Goal: Task Accomplishment & Management: Manage account settings

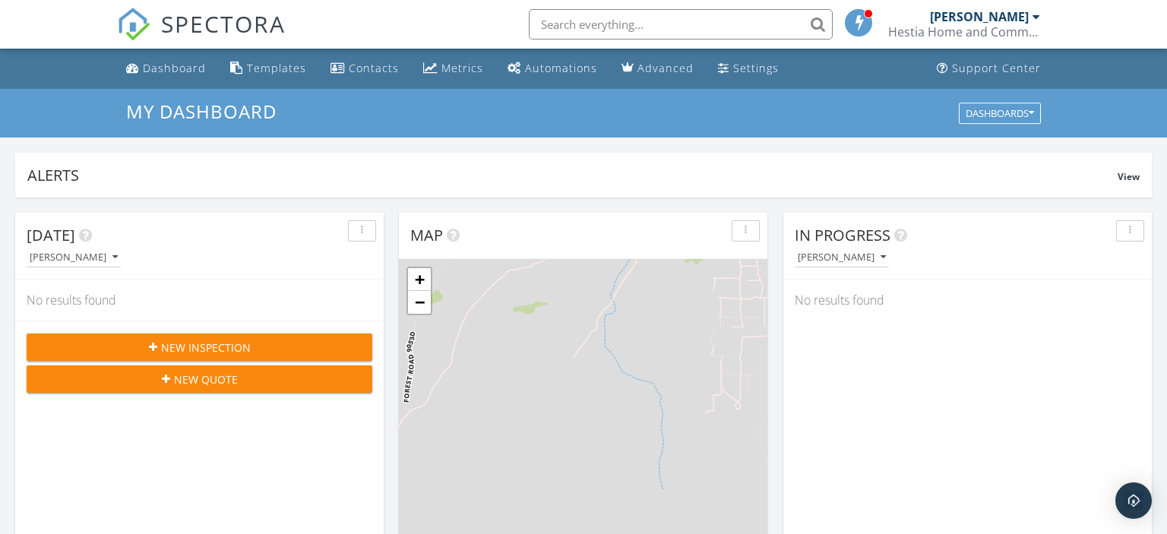
scroll to position [1382, 1167]
click at [183, 74] on div "Dashboard" at bounding box center [174, 68] width 63 height 14
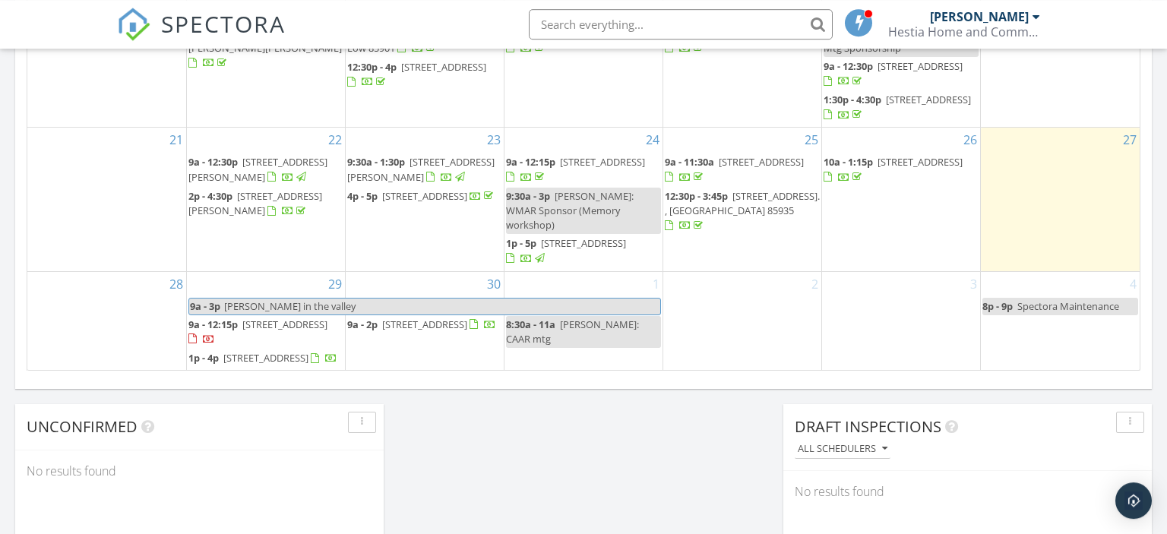
scroll to position [1042, 0]
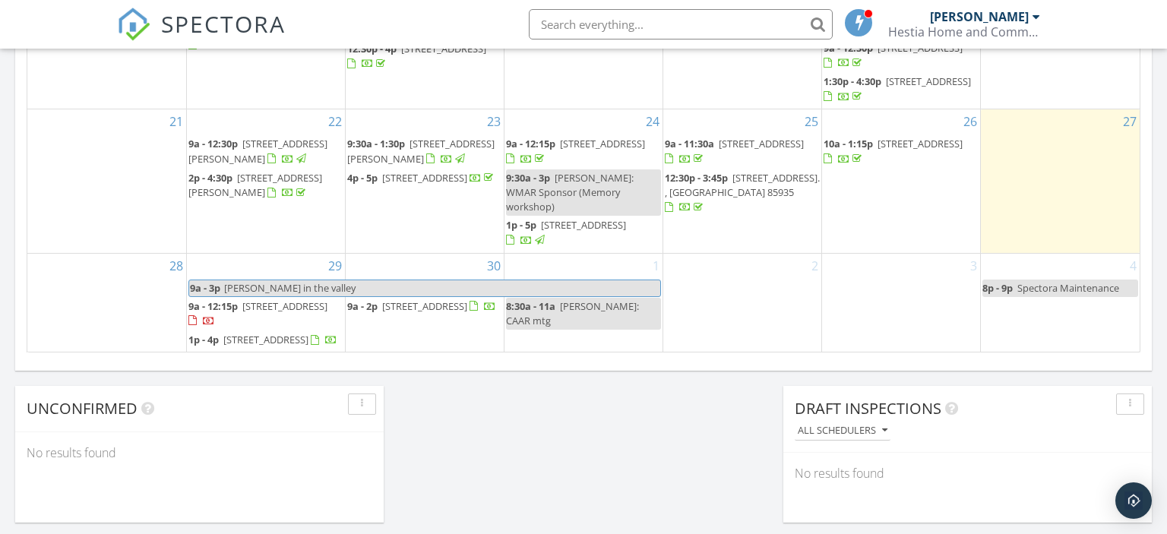
click at [267, 299] on span "[STREET_ADDRESS]" at bounding box center [284, 306] width 85 height 14
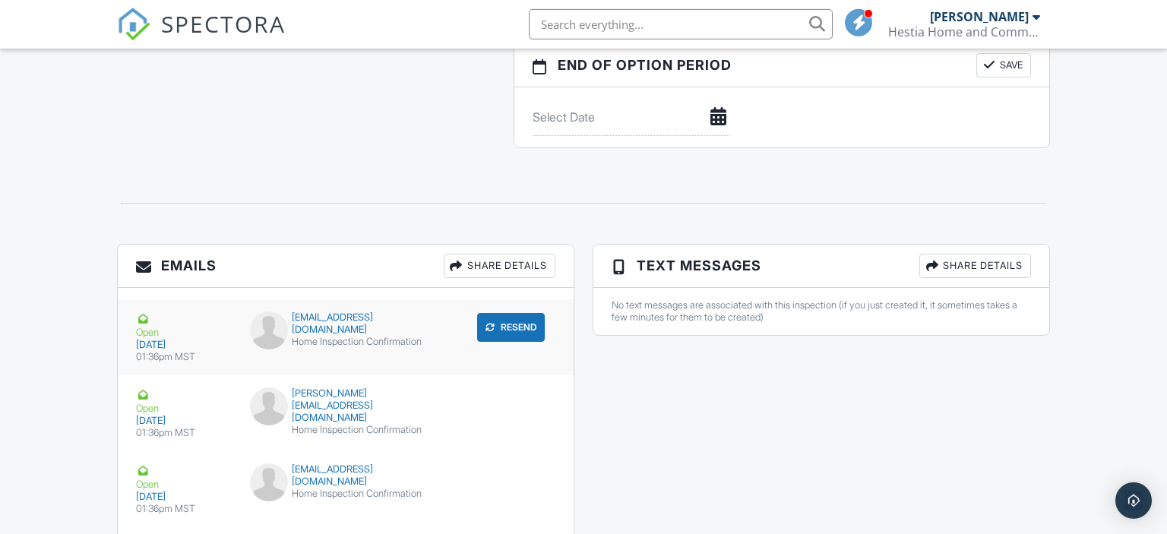
scroll to position [1781, 0]
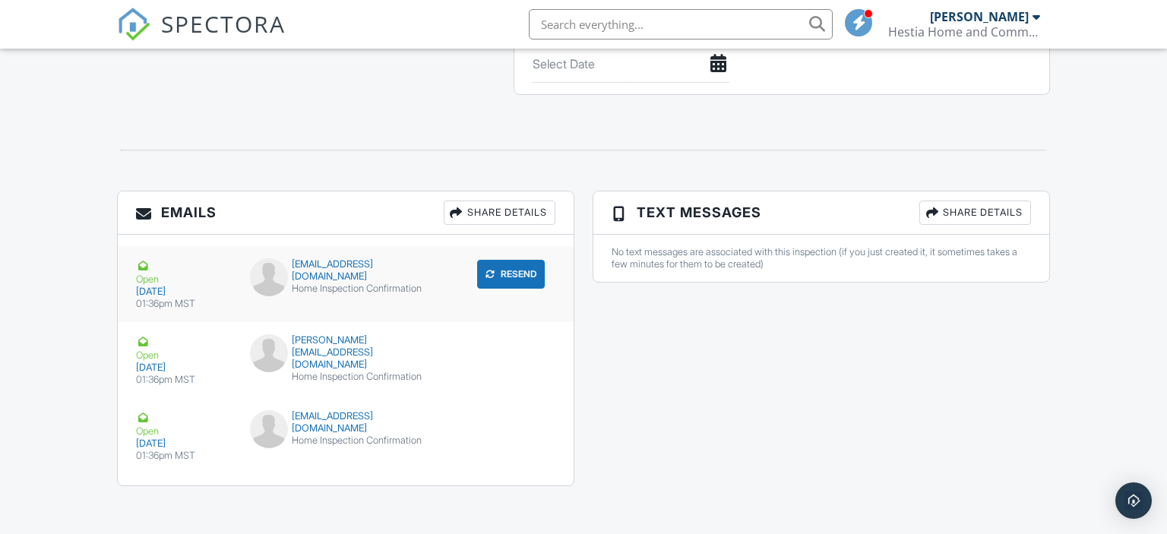
click at [151, 277] on div "Open" at bounding box center [184, 271] width 96 height 27
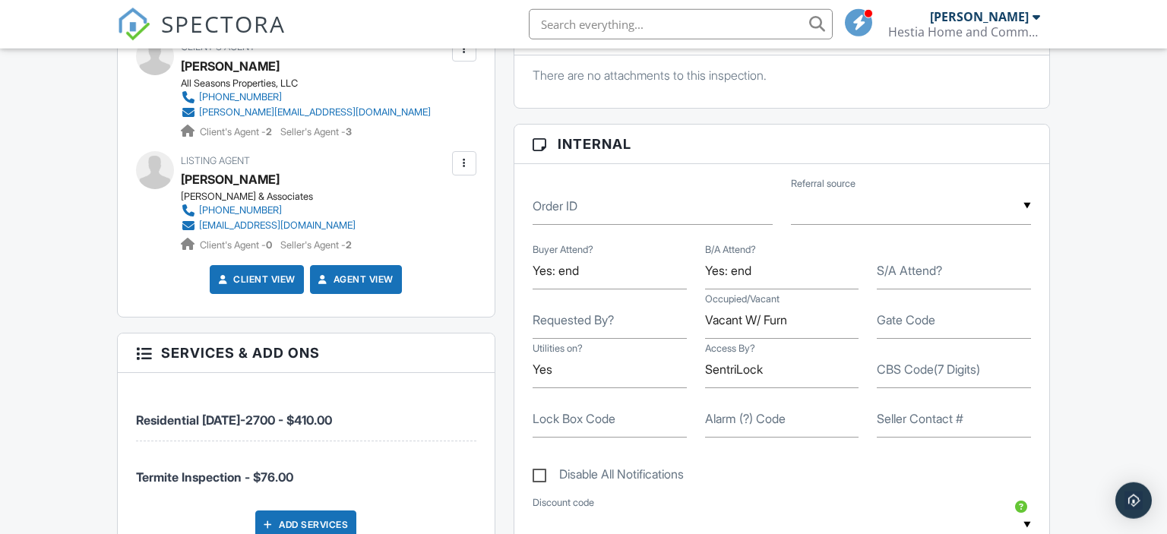
scroll to position [498, 0]
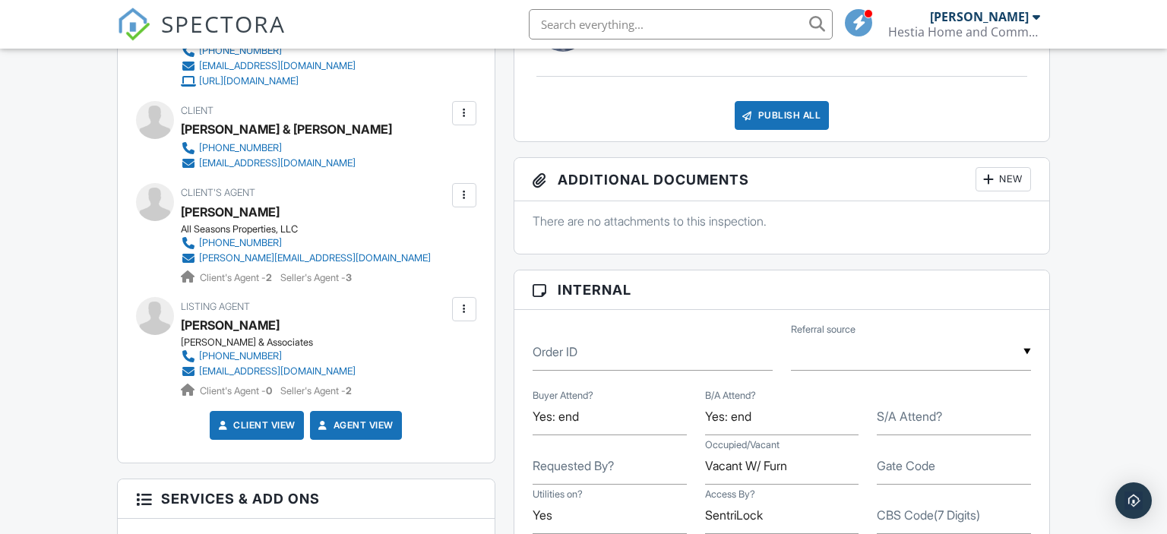
click at [466, 111] on div at bounding box center [464, 113] width 15 height 15
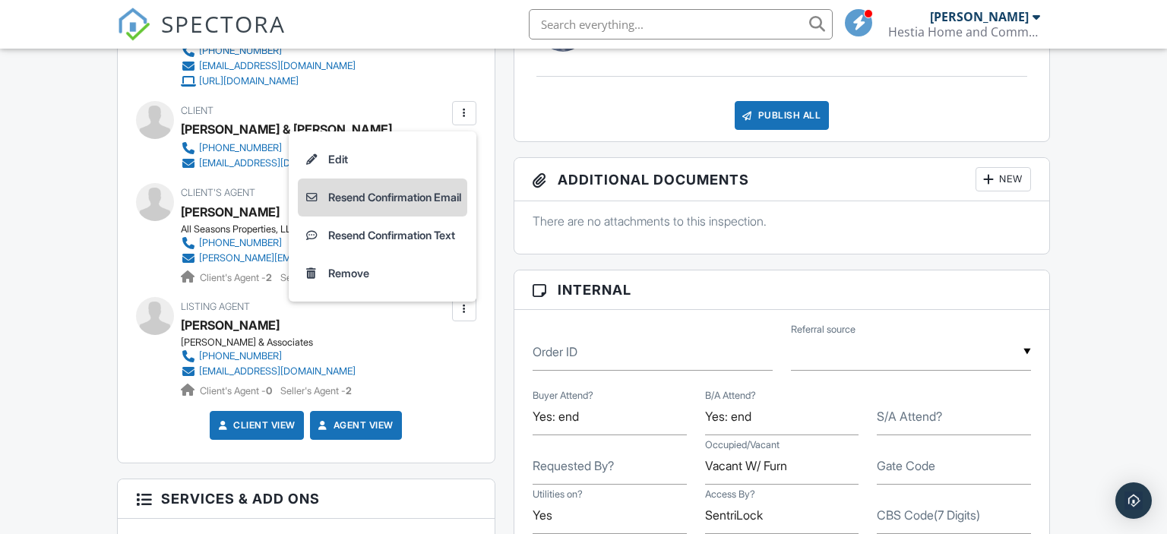
click at [417, 198] on li "Resend Confirmation Email" at bounding box center [382, 198] width 169 height 38
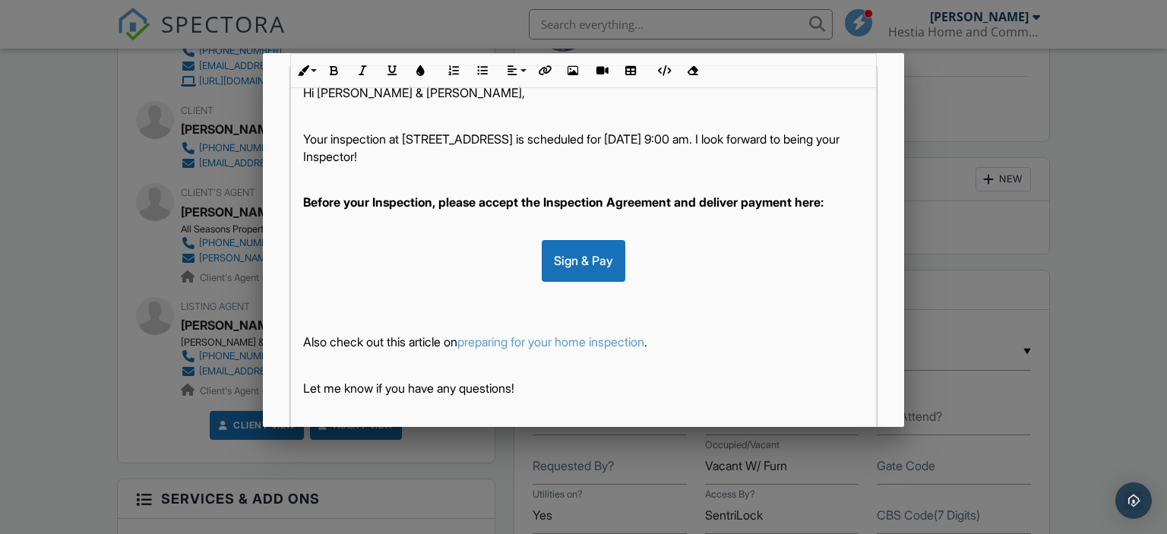
scroll to position [372, 0]
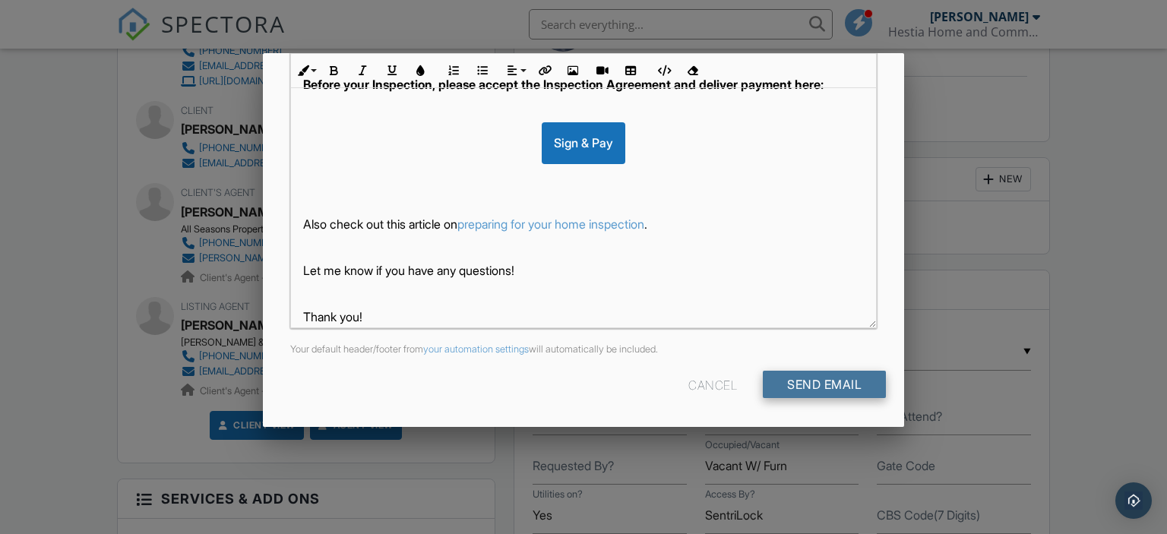
click at [823, 384] on input "Send Email" at bounding box center [824, 384] width 123 height 27
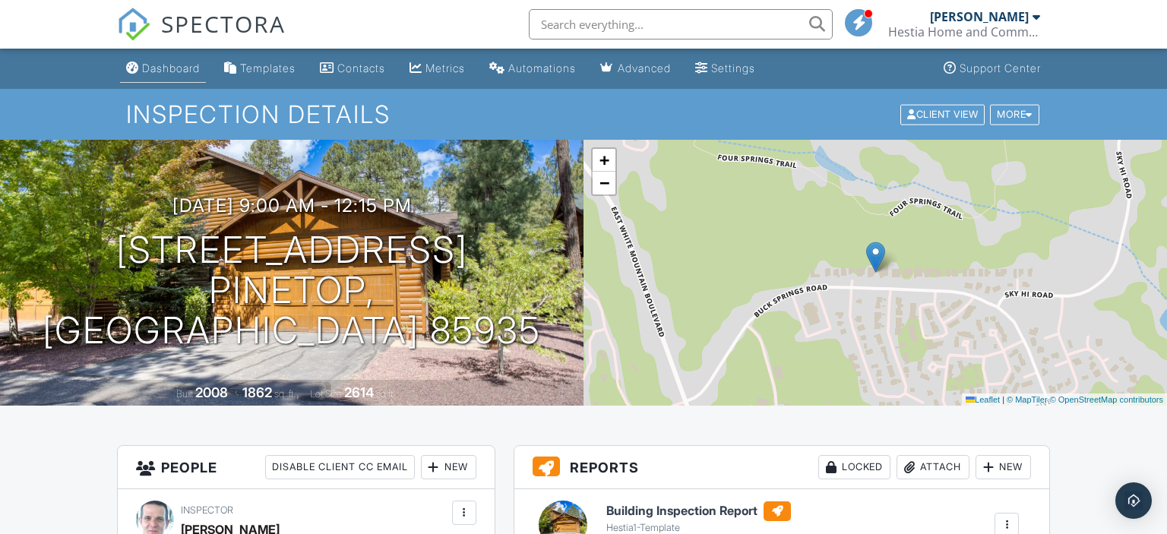
click at [164, 72] on div "Dashboard" at bounding box center [171, 68] width 58 height 13
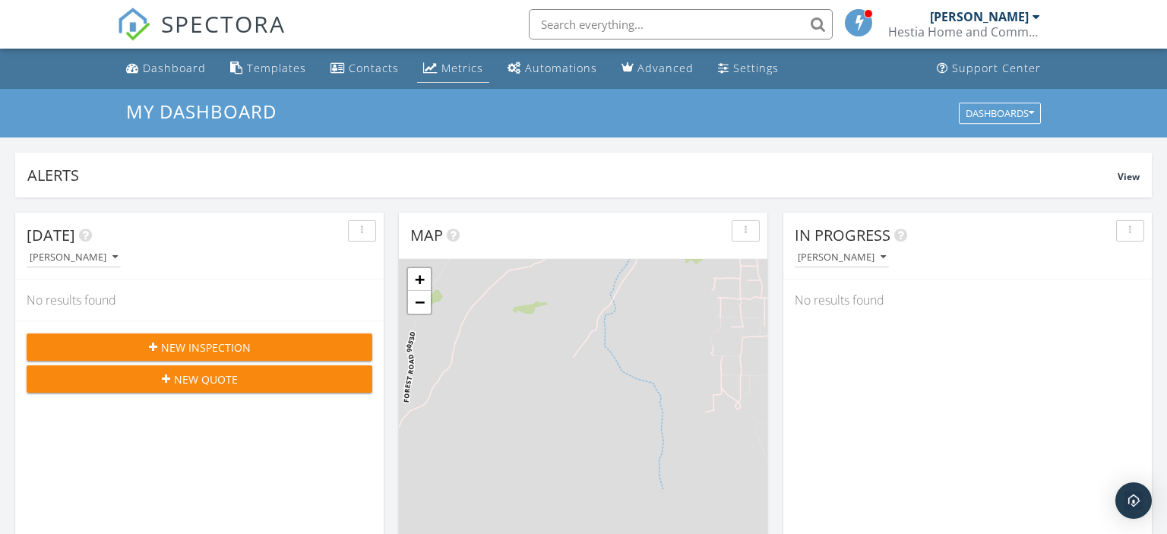
click at [467, 73] on div "Metrics" at bounding box center [462, 68] width 42 height 14
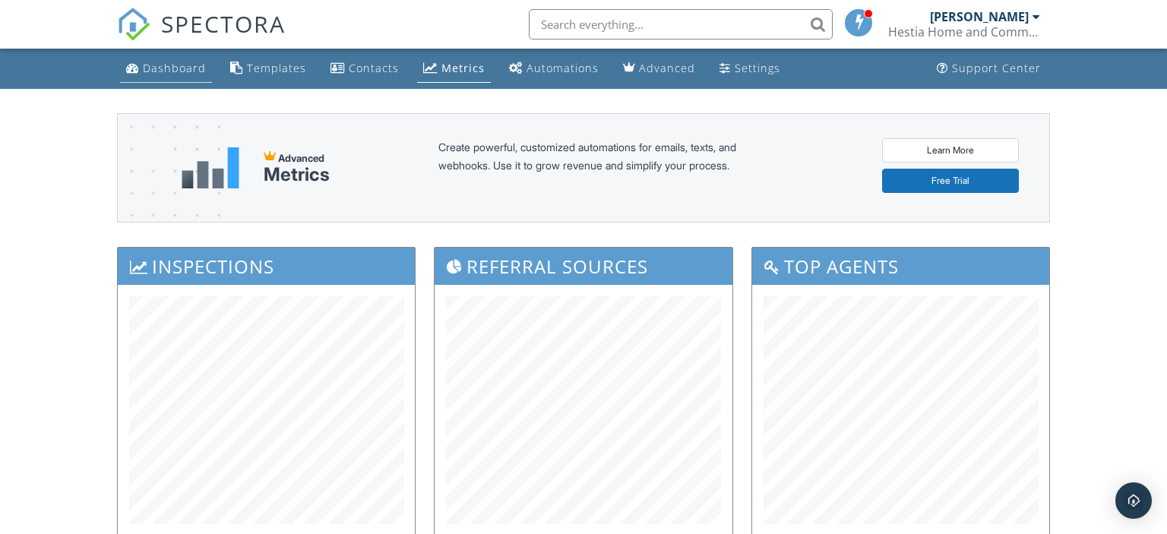
click at [156, 69] on div "Dashboard" at bounding box center [174, 68] width 63 height 14
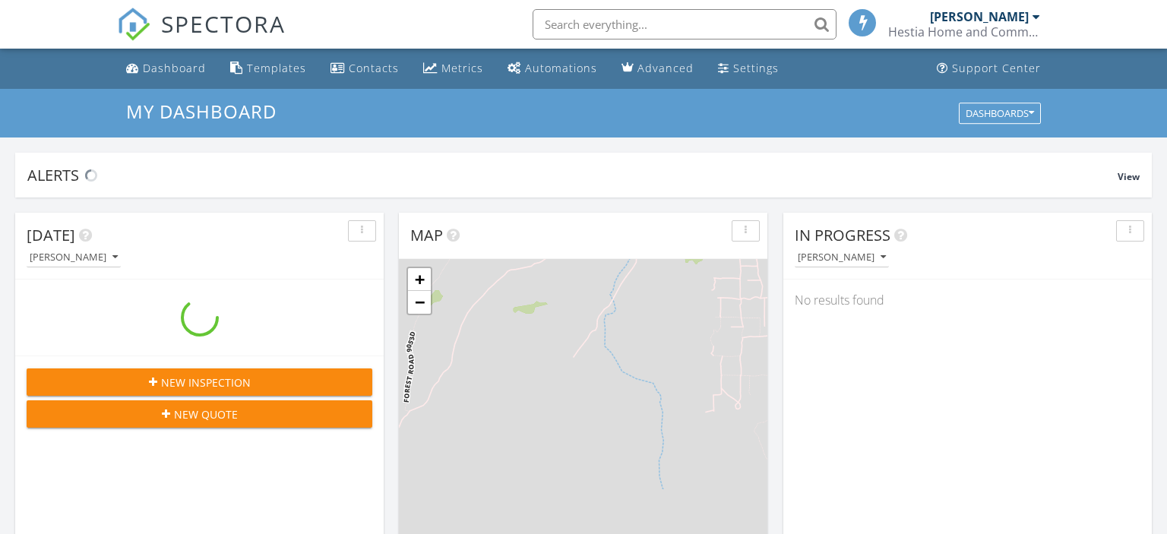
scroll to position [1382, 1167]
